Goal: Communication & Community: Answer question/provide support

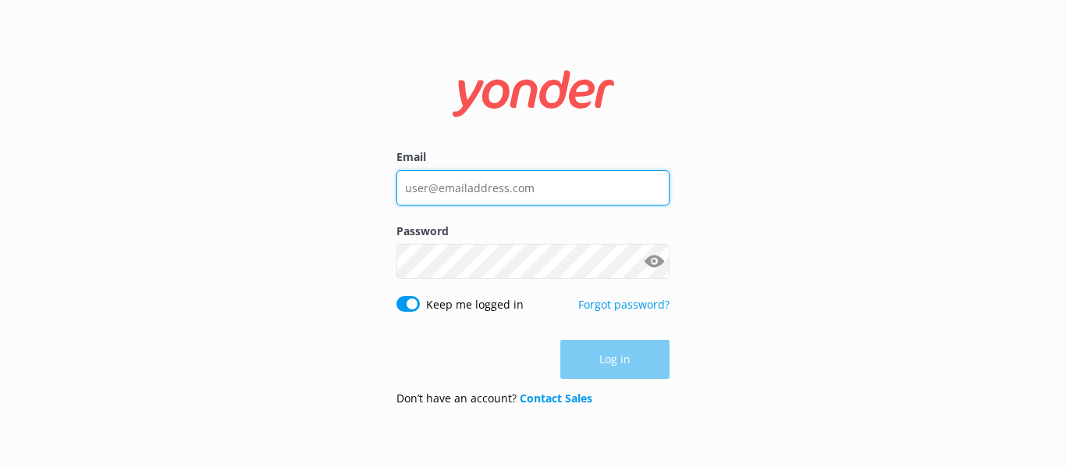
type input "[EMAIL_ADDRESS][DOMAIN_NAME]"
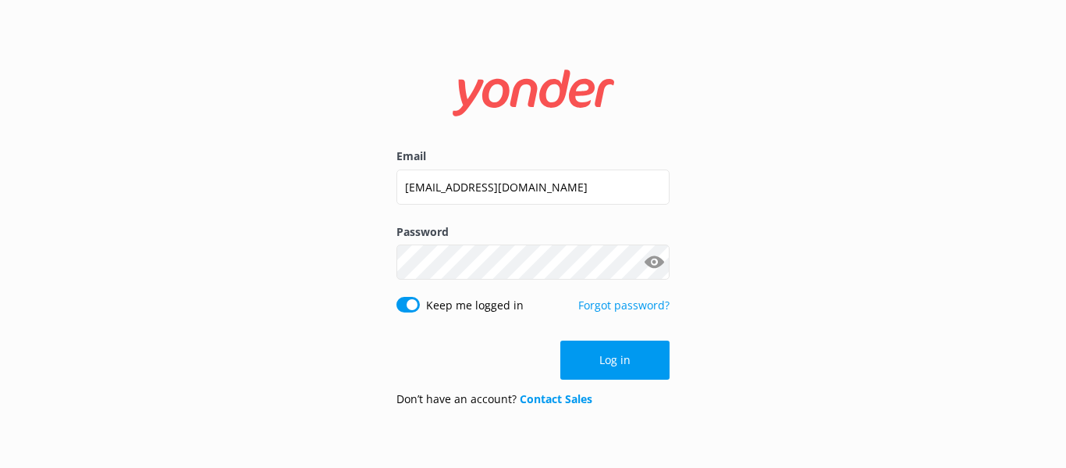
click at [628, 364] on div "Log in" at bounding box center [533, 359] width 273 height 39
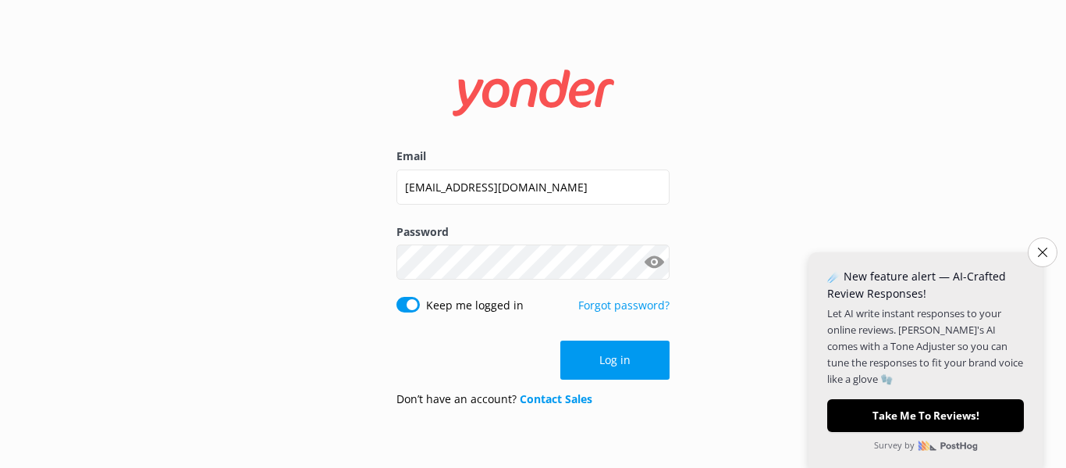
click at [628, 364] on button "Log in" at bounding box center [615, 359] width 109 height 39
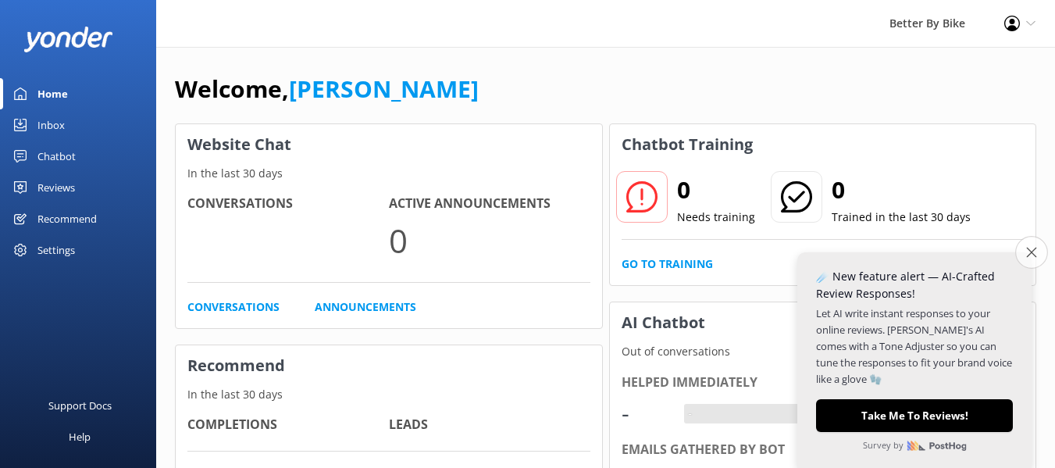
click at [1034, 252] on icon "Close survey" at bounding box center [1031, 252] width 10 height 10
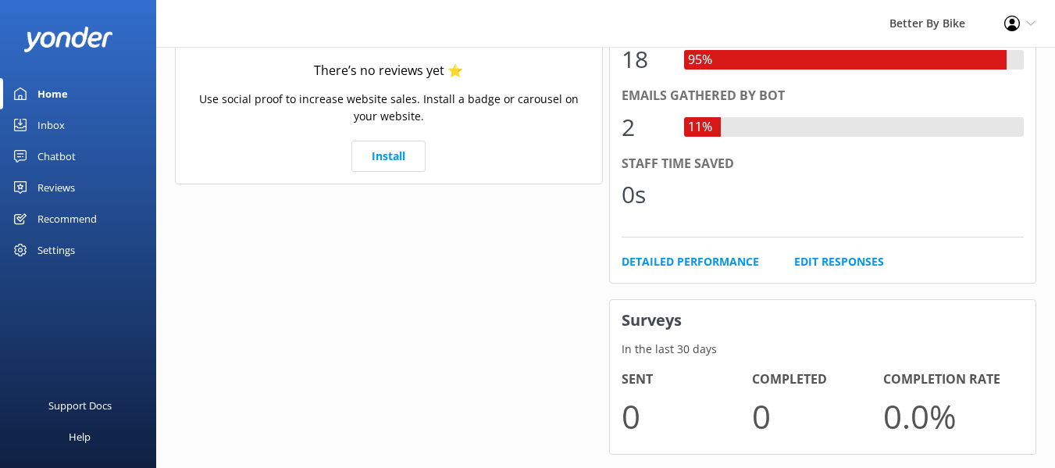
scroll to position [326, 0]
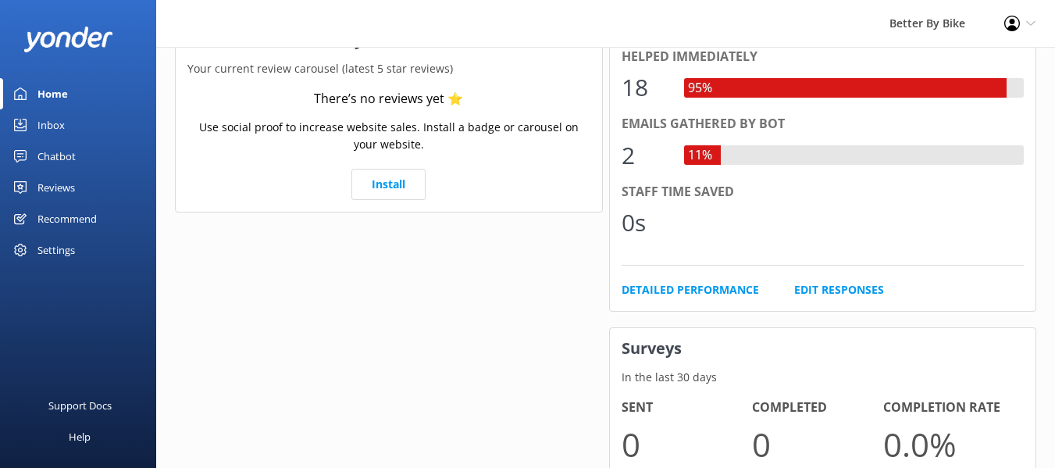
click at [66, 120] on link "Inbox" at bounding box center [78, 124] width 156 height 31
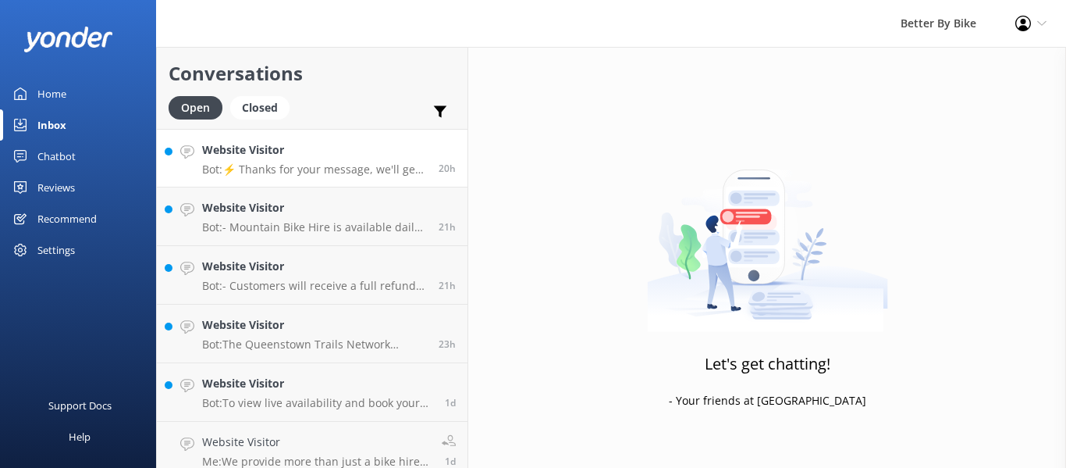
click at [349, 164] on p "Bot: ⚡ Thanks for your message, we'll get back to you as soon as we can. You're…" at bounding box center [314, 169] width 225 height 14
